Goal: Information Seeking & Learning: Learn about a topic

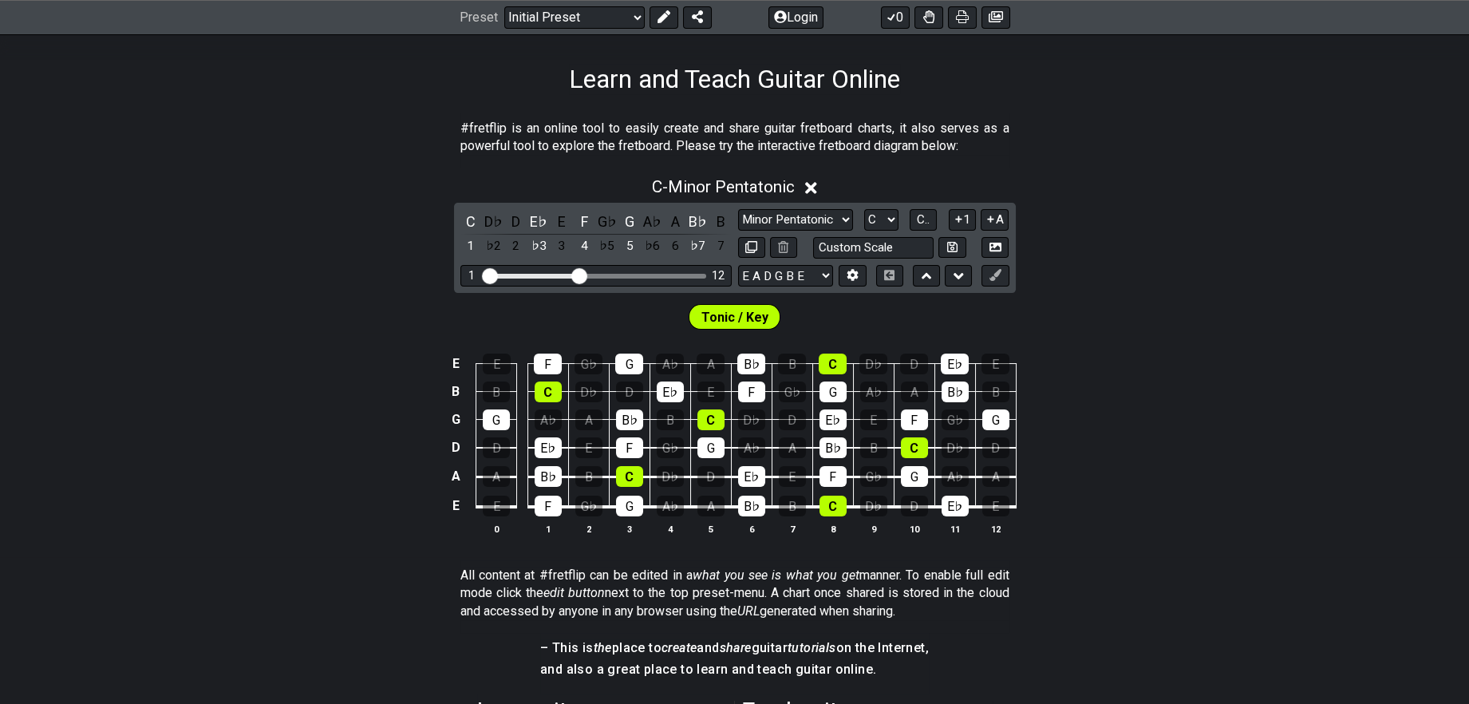
scroll to position [242, 0]
click at [582, 274] on input "Visible fret range" at bounding box center [596, 274] width 227 height 0
drag, startPoint x: 580, startPoint y: 313, endPoint x: 677, endPoint y: 333, distance: 99.4
click at [677, 274] on input "Visible fret range" at bounding box center [596, 274] width 227 height 0
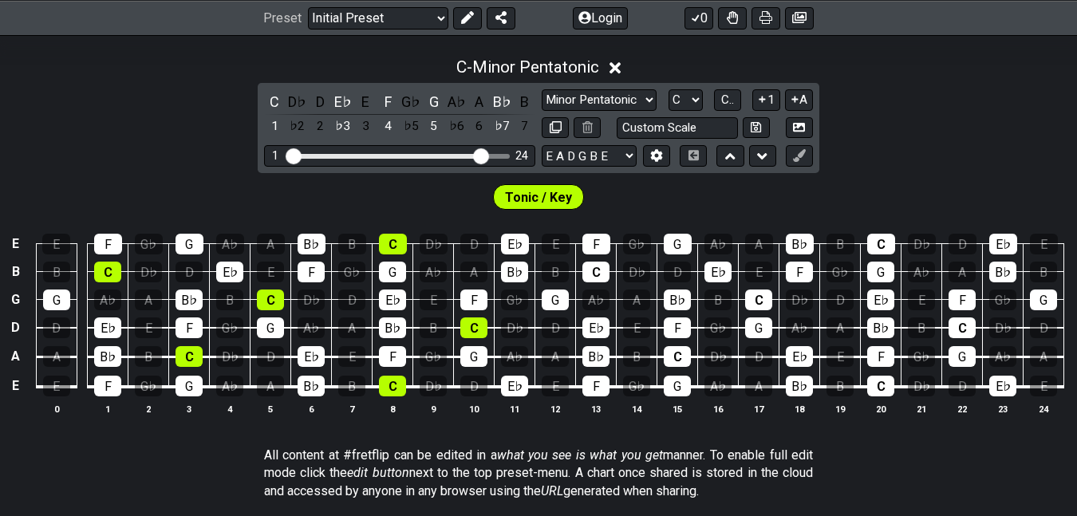
scroll to position [361, 0]
click at [566, 167] on select "E A D G B E E A D G B E E A D G B E B E A D F♯ B A D G C E A D A D G B E E♭ A♭ …" at bounding box center [589, 156] width 95 height 22
select select "A D G C F A D"
click at [542, 167] on select "E A D G B E E A D G B E E A D G B E B E A D F♯ B A D G C E A D A D G B E E♭ A♭ …" at bounding box center [589, 156] width 95 height 22
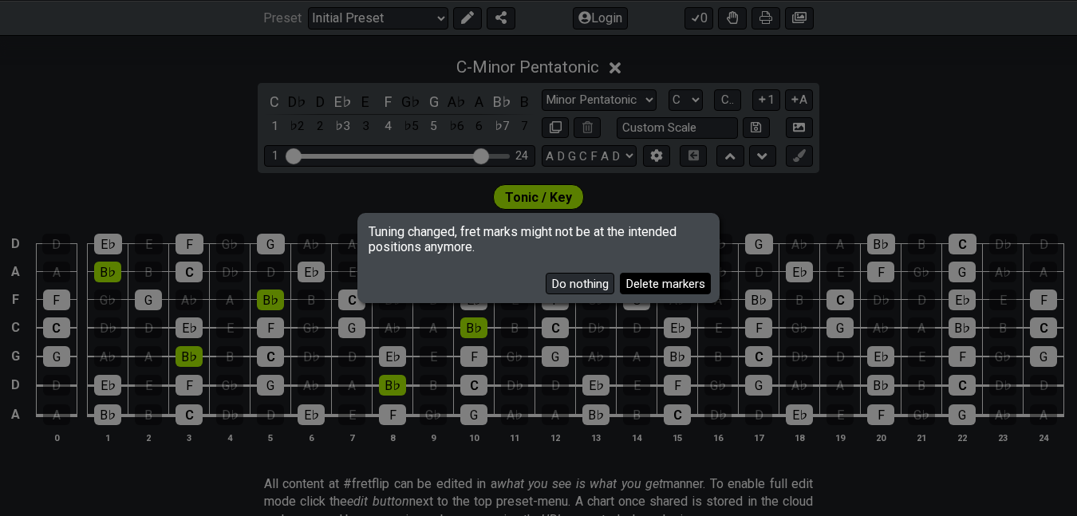
click at [620, 288] on button "Delete markers" at bounding box center [665, 284] width 91 height 22
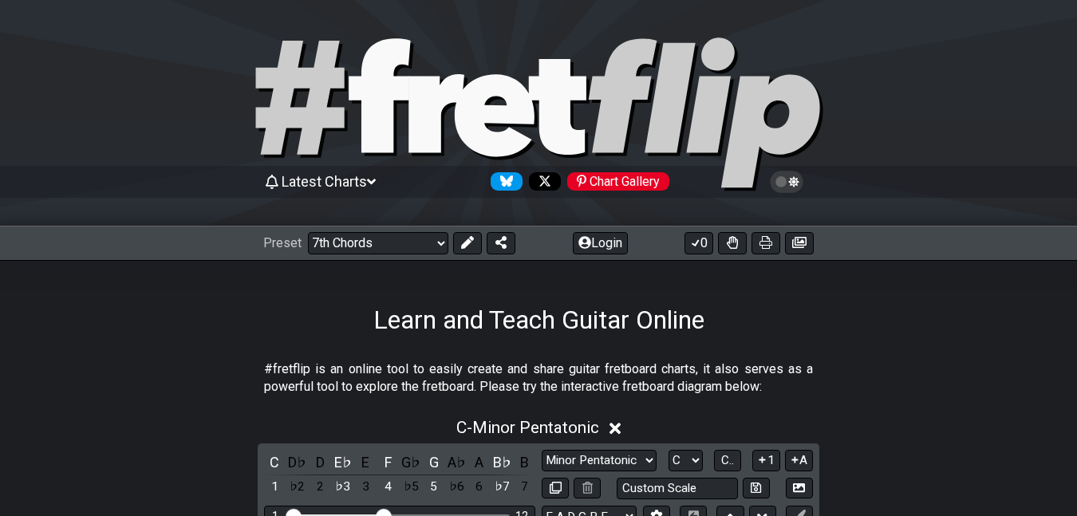
click at [315, 232] on select "Welcome to #fretflip! Initial Preset Custom Preset Minor Pentatonic Major Penta…" at bounding box center [378, 243] width 140 height 22
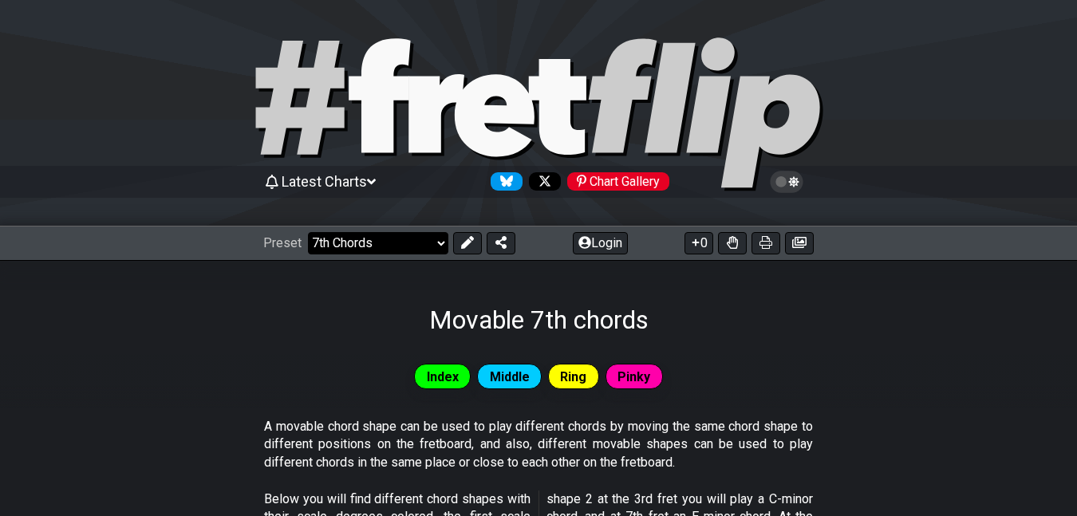
click at [405, 246] on select "Welcome to #fretflip! Initial Preset Custom Preset Minor Pentatonic Major Penta…" at bounding box center [378, 243] width 140 height 22
click at [315, 232] on select "Welcome to #fretflip! Initial Preset Custom Preset Minor Pentatonic Major Penta…" at bounding box center [378, 243] width 140 height 22
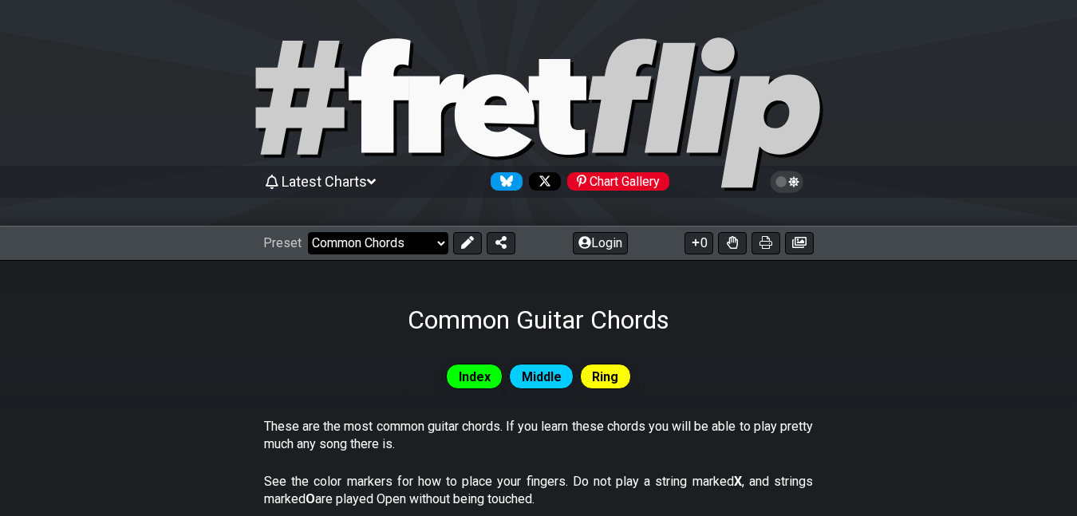
click at [389, 246] on select "Welcome to #fretflip! Initial Preset Custom Preset Minor Pentatonic Major Penta…" at bounding box center [378, 243] width 140 height 22
click at [381, 247] on select "Welcome to #fretflip! Initial Preset Custom Preset Minor Pentatonic Major Penta…" at bounding box center [378, 243] width 140 height 22
click at [315, 232] on select "Welcome to #fretflip! Initial Preset Custom Preset Minor Pentatonic Major Penta…" at bounding box center [378, 243] width 140 height 22
select select "/guitar-scales"
select select "C"
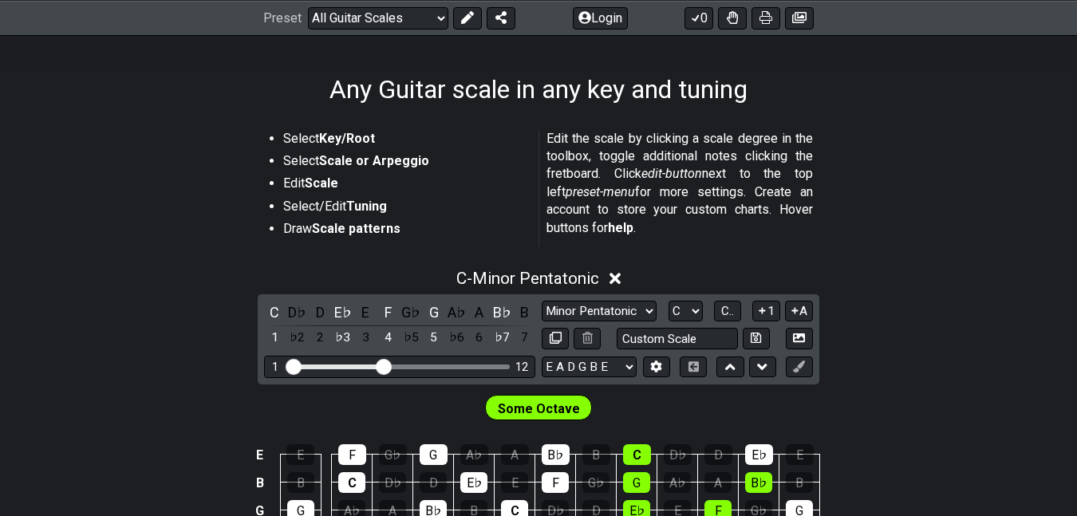
scroll to position [230, 0]
click at [370, 142] on strong "Key/Root" at bounding box center [347, 139] width 56 height 15
click at [389, 166] on strong "Scale or Arpeggio" at bounding box center [374, 161] width 110 height 15
click at [294, 324] on div "D♭" at bounding box center [297, 313] width 21 height 22
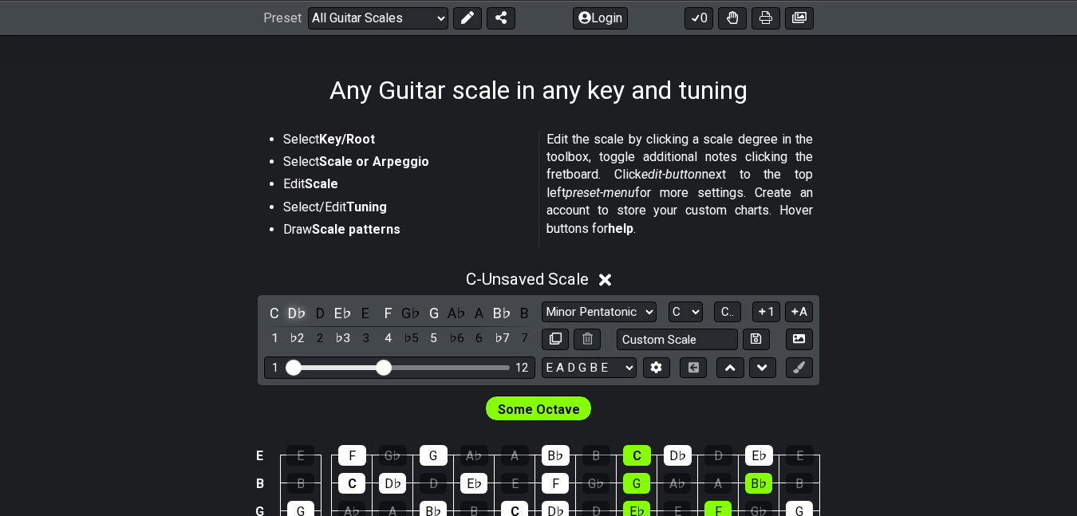
click at [290, 324] on div "D♭" at bounding box center [297, 313] width 21 height 22
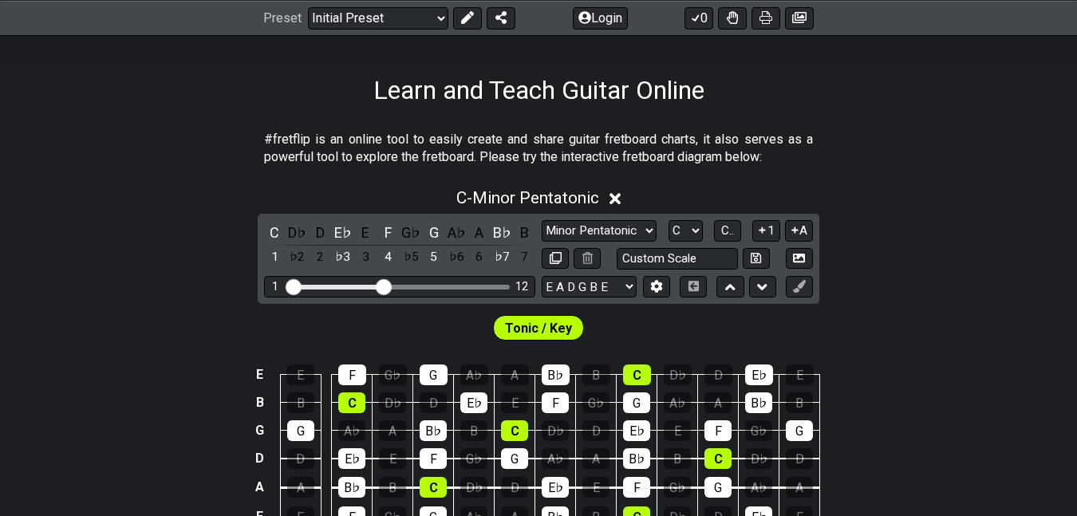
scroll to position [230, 0]
click at [369, 17] on select "Welcome to #fretflip! Initial Preset Custom Preset Minor Pentatonic Major Penta…" at bounding box center [378, 17] width 140 height 22
click at [315, 6] on select "Welcome to #fretflip! Initial Preset Custom Preset Minor Pentatonic Major Penta…" at bounding box center [378, 17] width 140 height 22
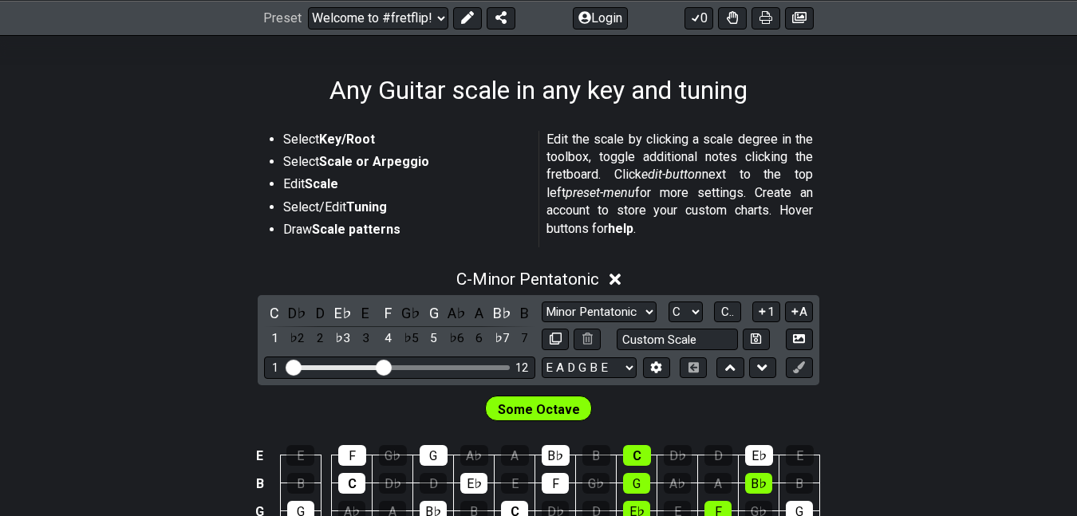
select select "/guitar-scales"
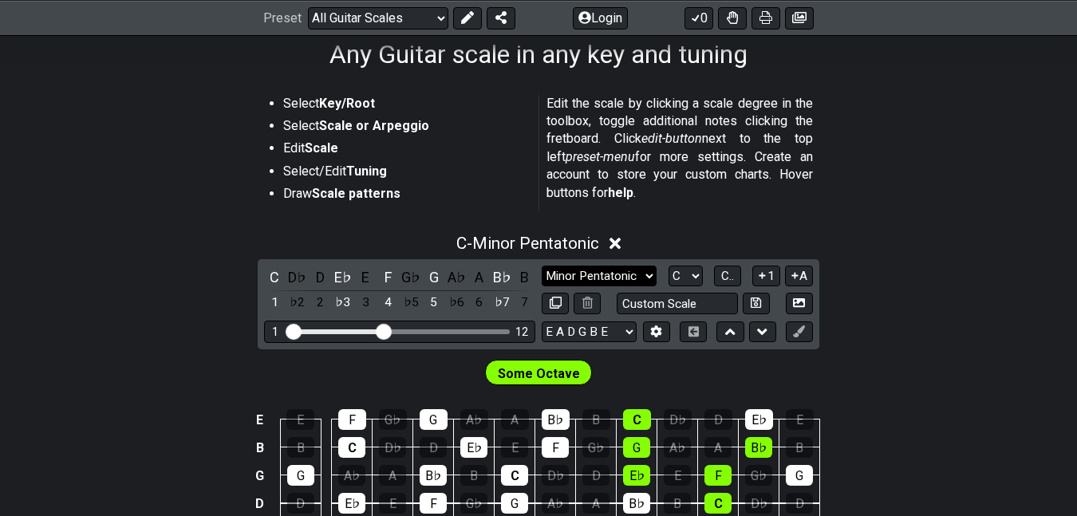
scroll to position [266, 0]
click at [606, 287] on select "Minor Pentatonic Root Minor Pentatonic Major Pentatonic Minor Blues Major Blues…" at bounding box center [599, 277] width 115 height 22
click at [622, 287] on select "Minor Pentatonic Root Minor Pentatonic Major Pentatonic Minor Blues Major Blues…" at bounding box center [599, 277] width 115 height 22
select select "Minor Blues"
click at [542, 287] on select "Minor Pentatonic Root Minor Pentatonic Major Pentatonic Minor Blues Major Blues…" at bounding box center [599, 277] width 115 height 22
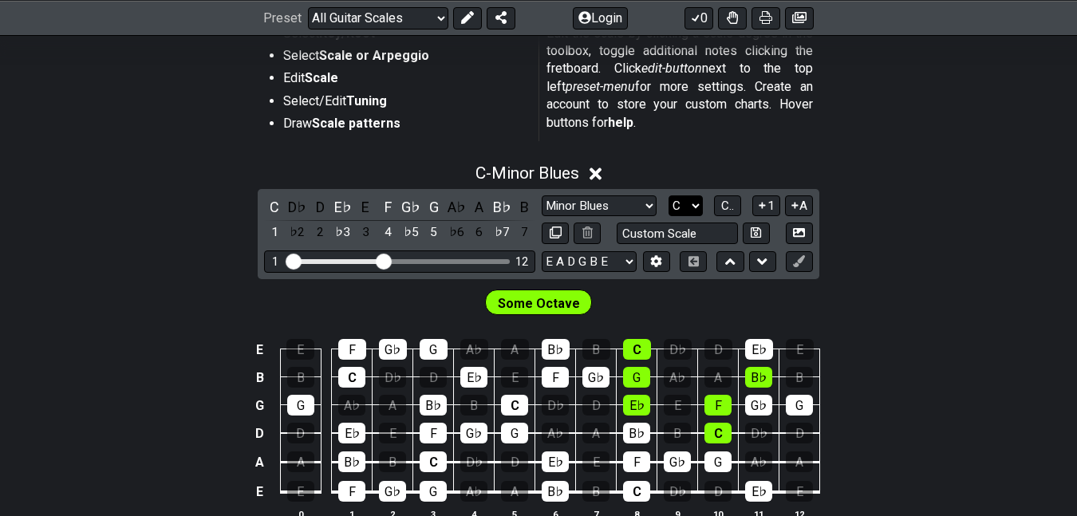
scroll to position [336, 0]
click at [677, 217] on select "A♭ A A♯ B♭ B C C♯ D♭ D D♯ E♭ E F F♯ G♭ G G♯" at bounding box center [686, 206] width 34 height 22
select select "D"
click at [669, 217] on select "A♭ A A♯ B♭ B C C♯ D♭ D D♯ E♭ E F F♯ G♭ G G♯" at bounding box center [686, 206] width 34 height 22
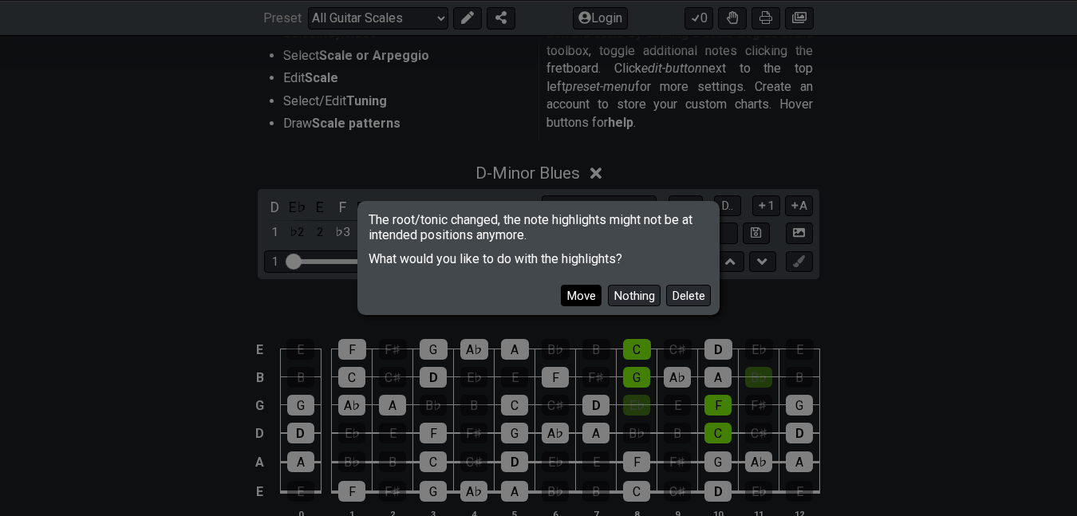
click at [561, 298] on button "Move" at bounding box center [581, 296] width 41 height 22
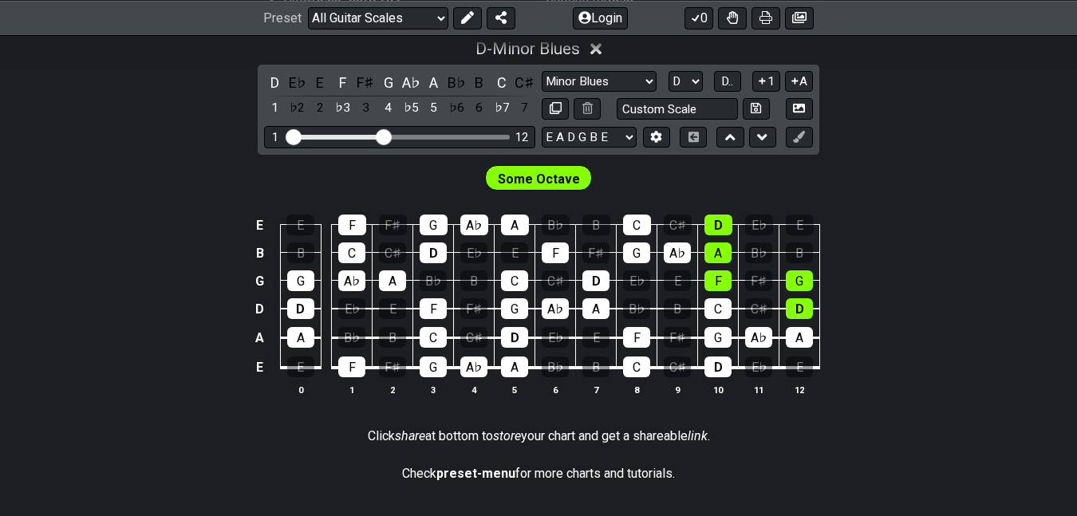
scroll to position [460, 0]
click at [590, 93] on select "Minor Pentatonic Root Minor Pentatonic Major Pentatonic Minor Blues Major Blues…" at bounding box center [599, 82] width 115 height 22
select select "Lydian"
click at [542, 93] on select "Minor Pentatonic Root Minor Pentatonic Major Pentatonic Minor Blues Major Blues…" at bounding box center [599, 82] width 115 height 22
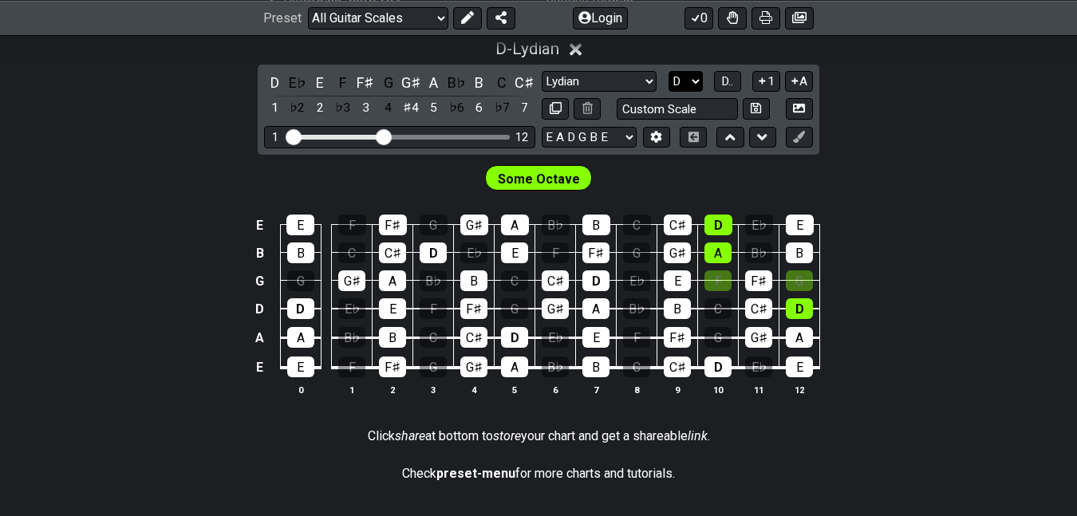
click at [683, 93] on select "A♭ A A♯ B♭ B C C♯ D♭ D D♯ E♭ E F F♯ G♭ G G♯" at bounding box center [686, 82] width 34 height 22
select select "B"
click at [669, 93] on select "A♭ A A♯ B♭ B C C♯ D♭ D D♯ E♭ E F F♯ G♭ G G♯" at bounding box center [686, 82] width 34 height 22
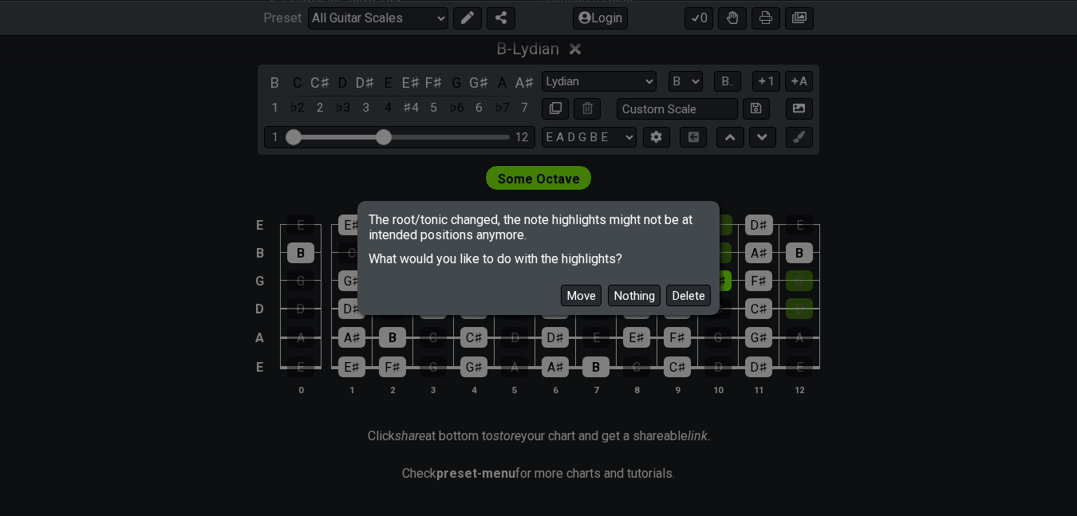
click at [561, 294] on button "Move" at bounding box center [581, 296] width 41 height 22
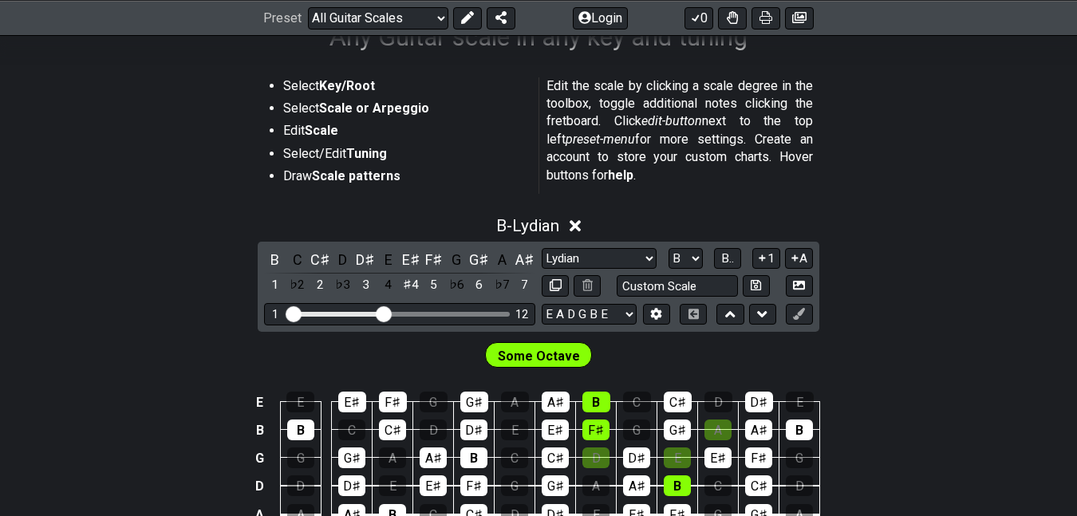
scroll to position [283, 0]
click at [379, 22] on select "Welcome to #fretflip! Initial Preset Custom Preset Minor Pentatonic Major Penta…" at bounding box center [378, 17] width 140 height 22
click at [315, 6] on select "Welcome to #fretflip! Initial Preset Custom Preset Minor Pentatonic Major Penta…" at bounding box center [378, 17] width 140 height 22
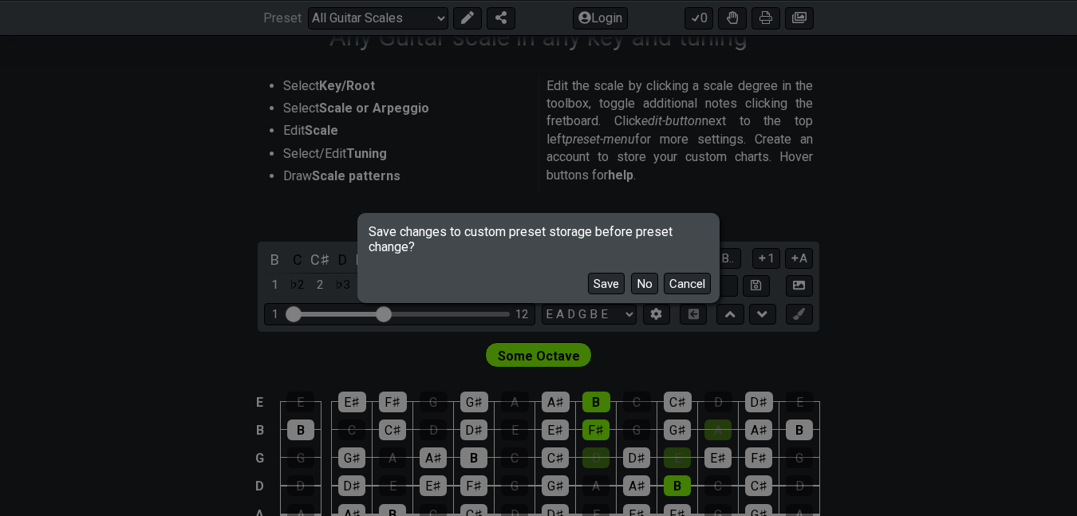
click at [633, 286] on button "No" at bounding box center [644, 284] width 27 height 22
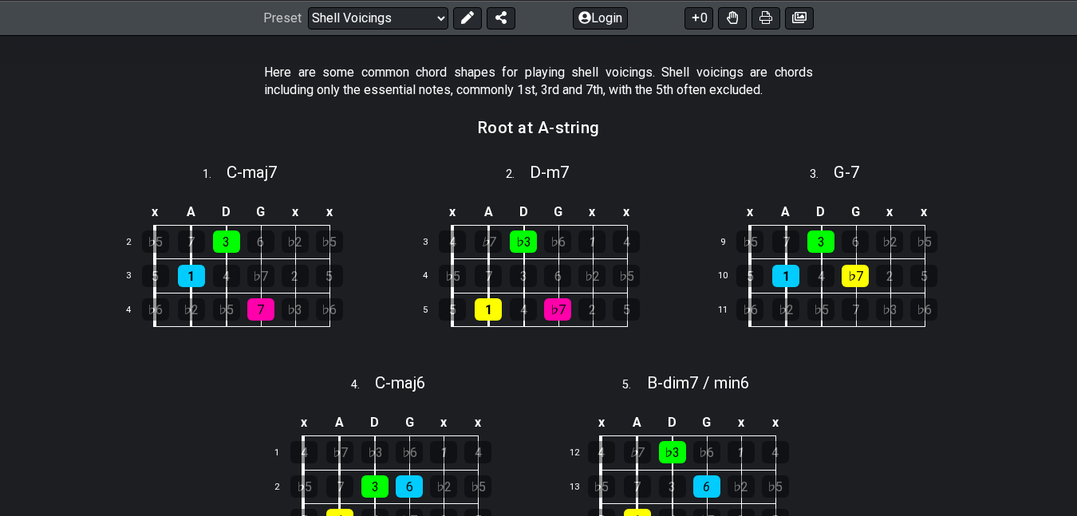
scroll to position [354, 0]
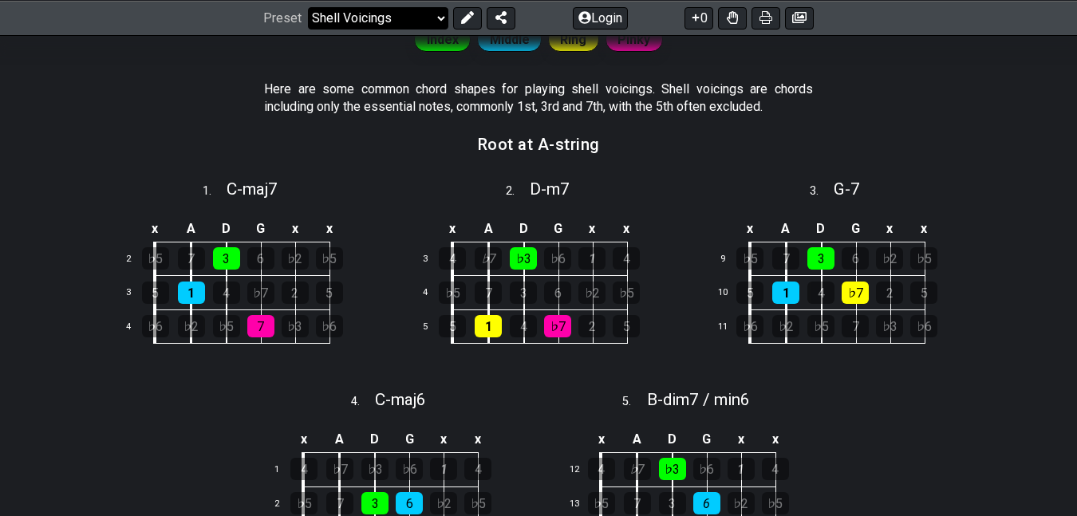
click at [395, 10] on select "Welcome to #fretflip! Initial Preset Custom Preset Minor Pentatonic Major Penta…" at bounding box center [378, 17] width 140 height 22
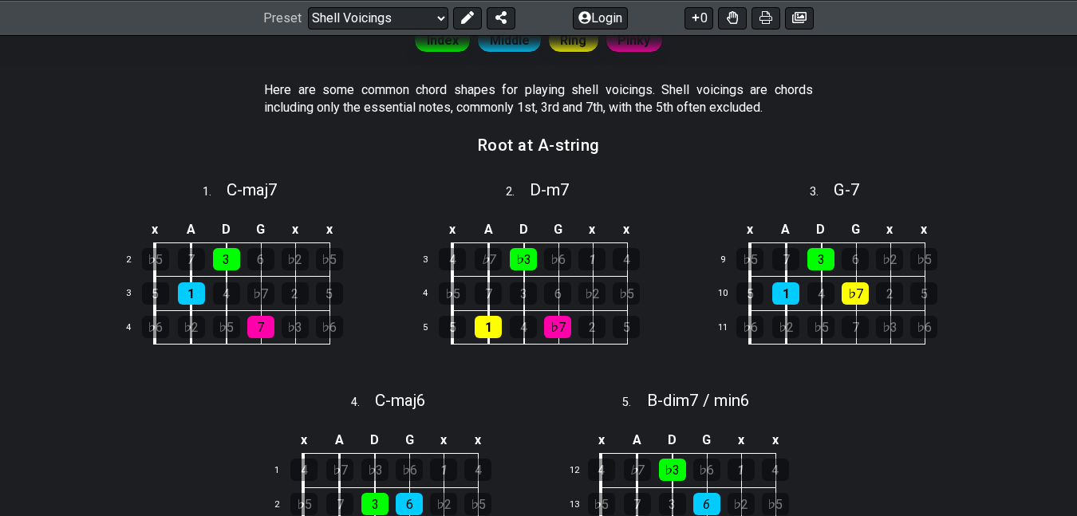
scroll to position [337, 0]
click at [413, 22] on select "Welcome to #fretflip! Initial Preset Custom Preset Minor Pentatonic Major Penta…" at bounding box center [378, 17] width 140 height 22
click at [315, 29] on select "Welcome to #fretflip! Initial Preset Custom Preset Minor Pentatonic Major Penta…" at bounding box center [378, 17] width 140 height 22
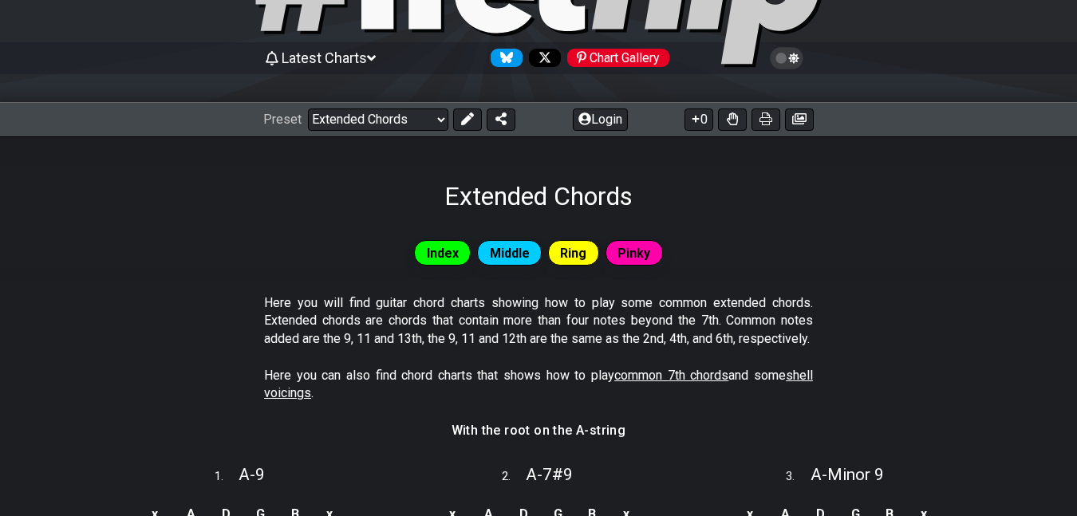
scroll to position [124, 0]
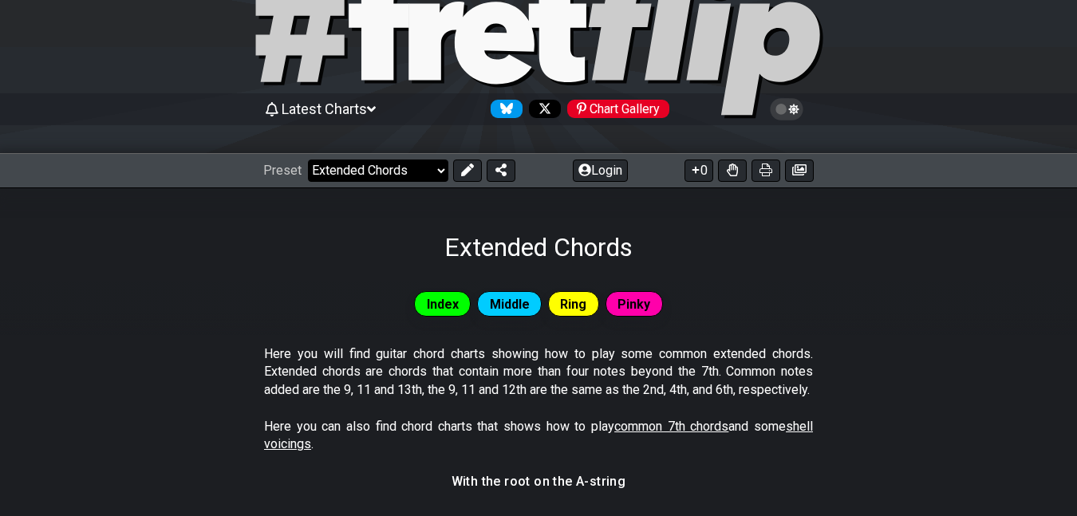
click at [373, 169] on select "Welcome to #fretflip! Initial Preset Custom Preset Minor Pentatonic Major Penta…" at bounding box center [378, 171] width 140 height 22
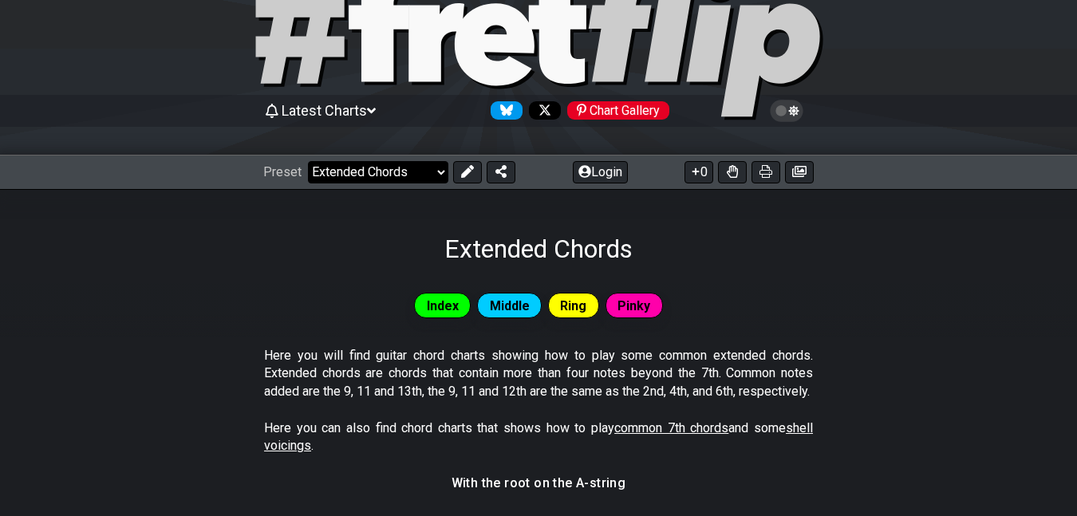
click at [361, 164] on select "Welcome to #fretflip! Initial Preset Custom Preset Minor Pentatonic Major Penta…" at bounding box center [378, 172] width 140 height 22
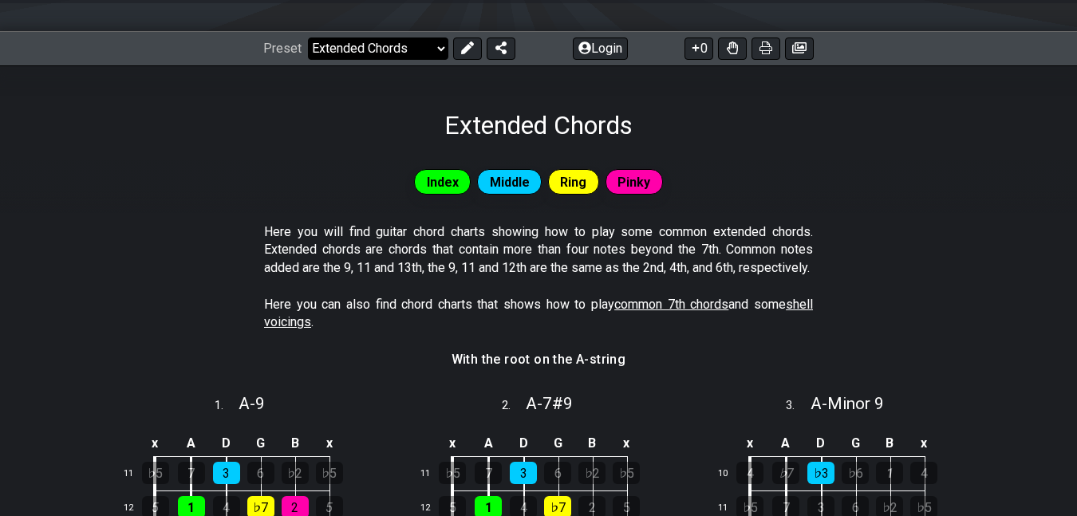
scroll to position [195, 0]
click at [366, 53] on select "Welcome to #fretflip! Initial Preset Custom Preset Minor Pentatonic Major Penta…" at bounding box center [378, 48] width 140 height 22
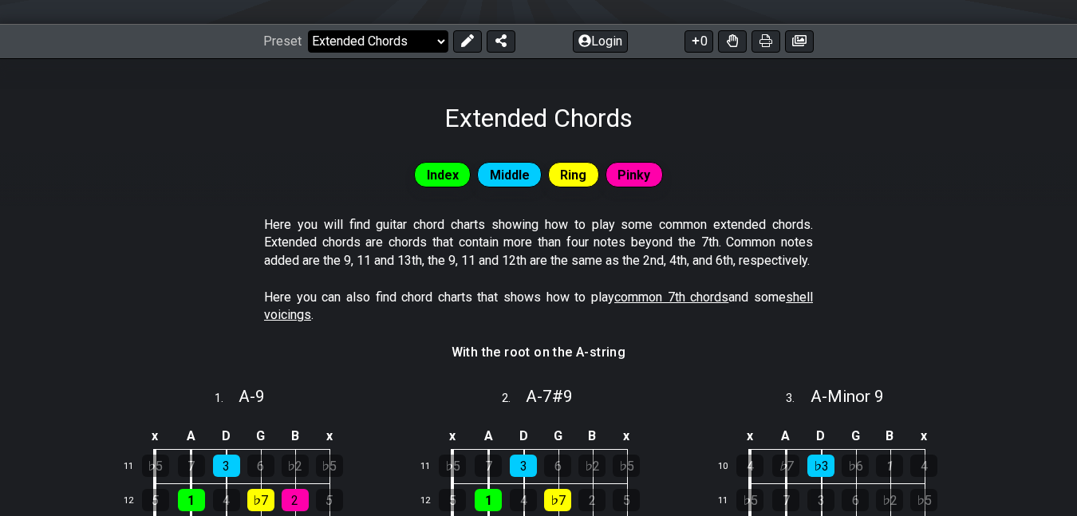
click at [396, 41] on select "Welcome to #fretflip! Initial Preset Custom Preset Minor Pentatonic Major Penta…" at bounding box center [378, 41] width 140 height 22
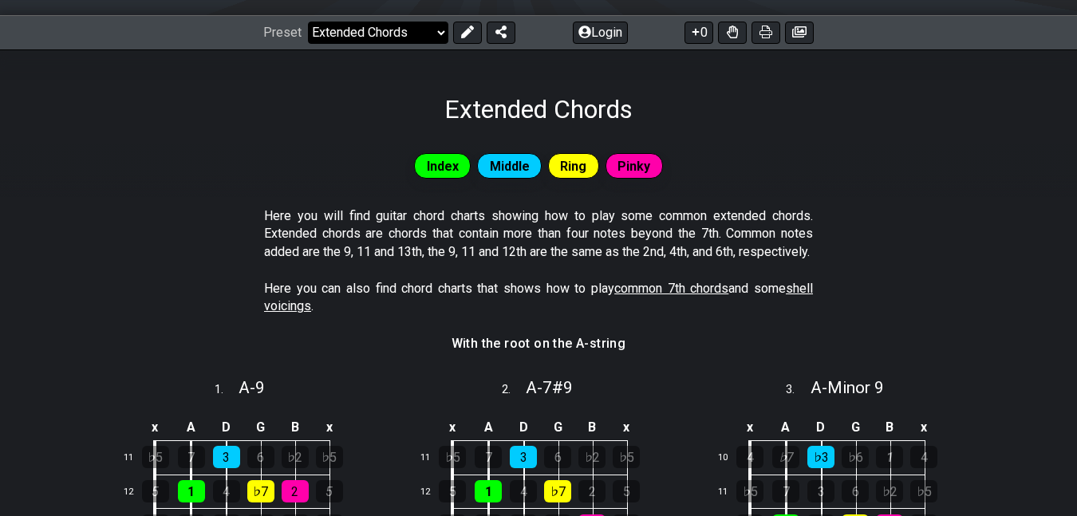
click at [369, 26] on select "Welcome to #fretflip! Initial Preset Custom Preset Minor Pentatonic Major Penta…" at bounding box center [378, 33] width 140 height 22
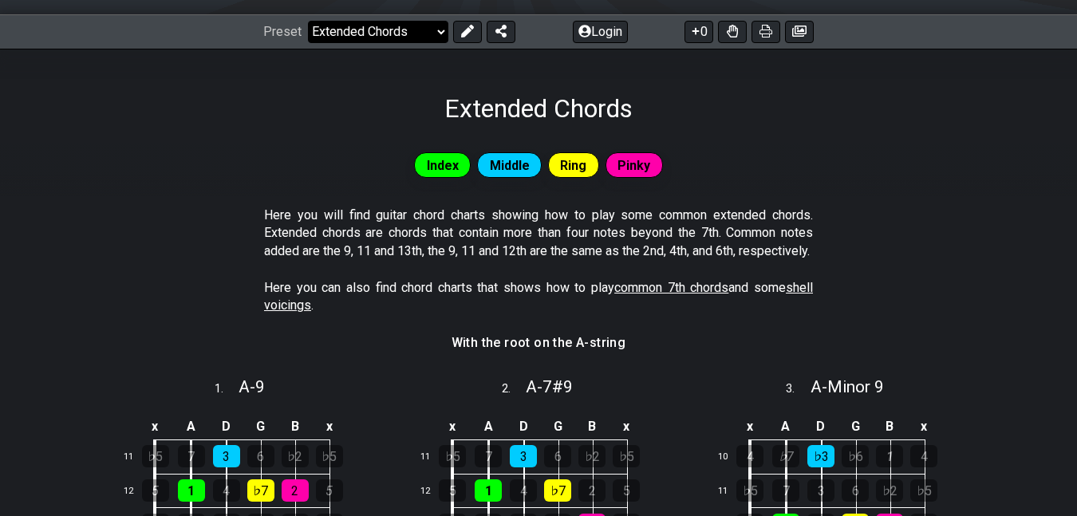
click at [437, 36] on select "Welcome to #fretflip! Initial Preset Custom Preset Minor Pentatonic Major Penta…" at bounding box center [378, 32] width 140 height 22
click at [315, 21] on select "Welcome to #fretflip! Initial Preset Custom Preset Minor Pentatonic Major Penta…" at bounding box center [378, 32] width 140 height 22
select select "/harmonizing-scales"
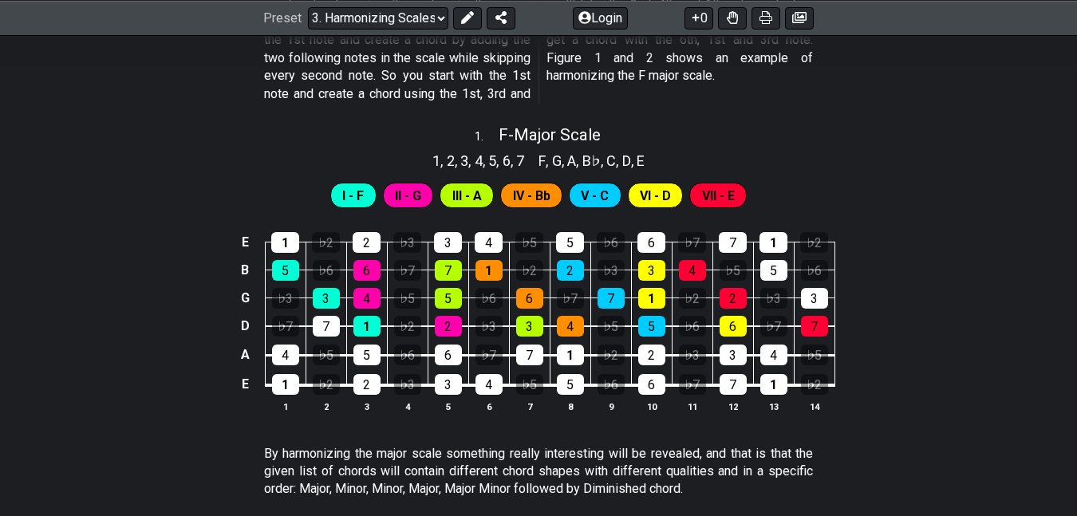
scroll to position [602, 0]
